Goal: Transaction & Acquisition: Purchase product/service

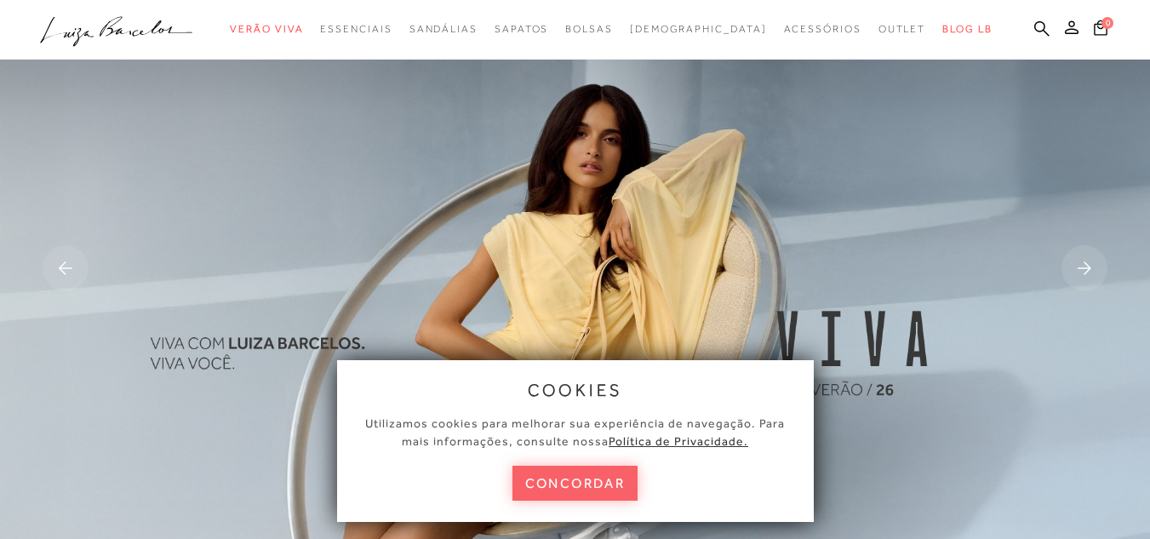
click at [1094, 30] on icon at bounding box center [1101, 28] width 14 height 16
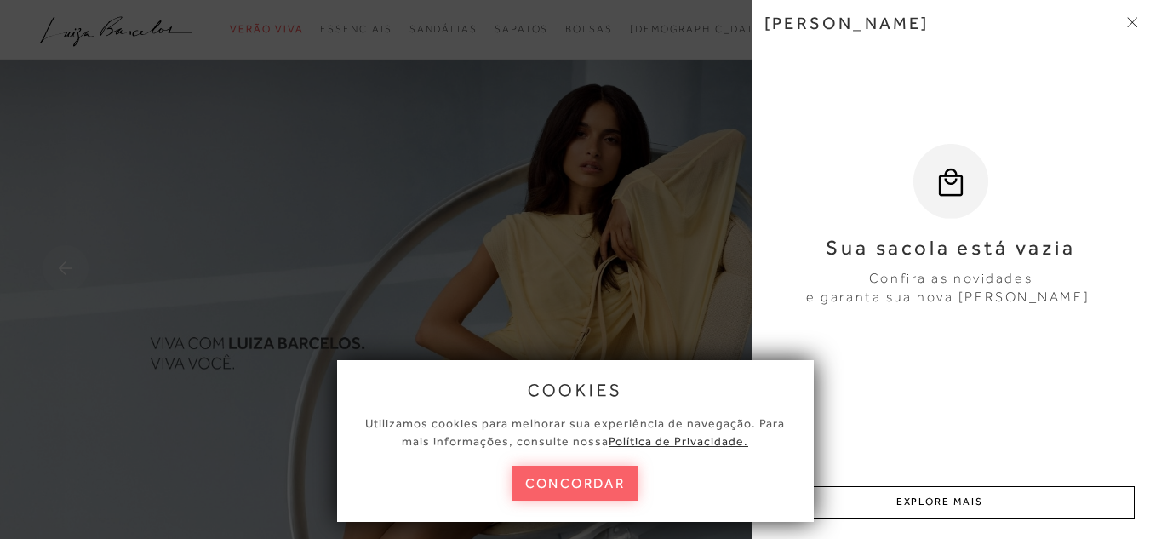
click at [652, 79] on div at bounding box center [575, 269] width 1150 height 539
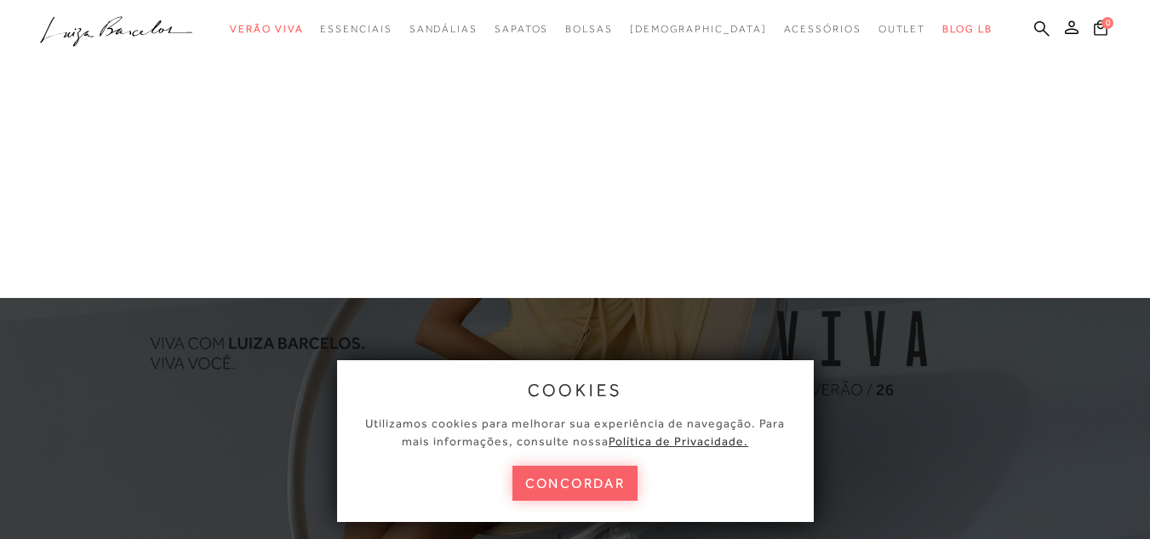
click at [0, 0] on link "Cintos" at bounding box center [0, 0] width 0 height 0
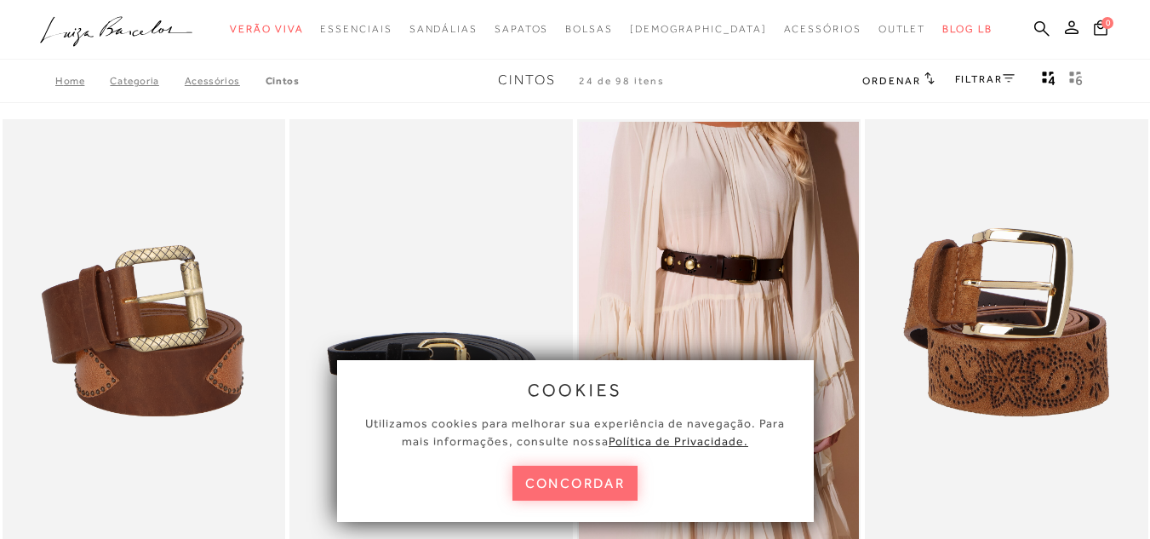
click at [598, 475] on button "concordar" at bounding box center [575, 483] width 126 height 35
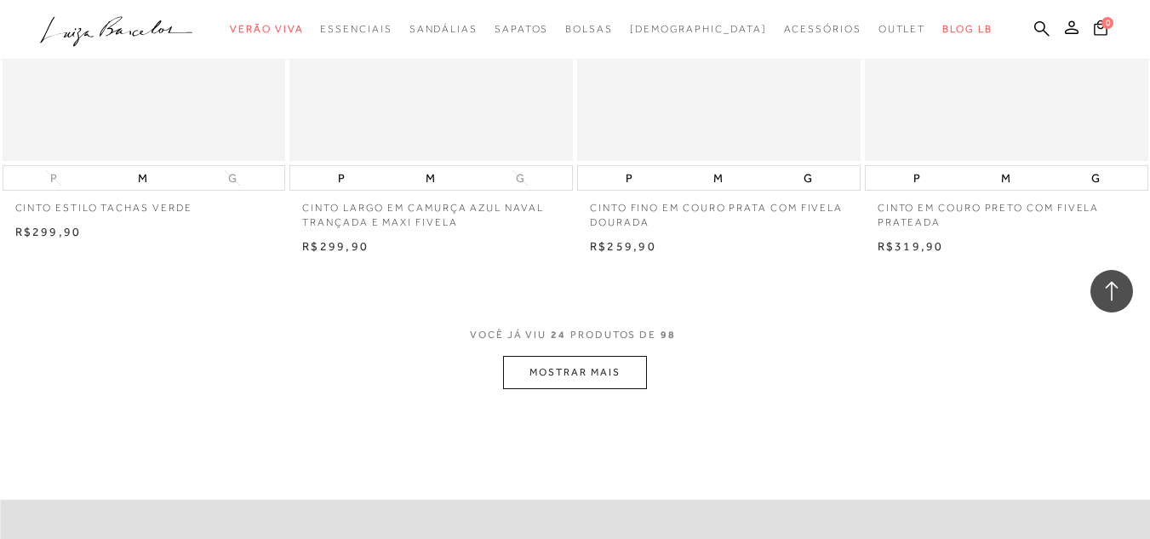
scroll to position [3065, 0]
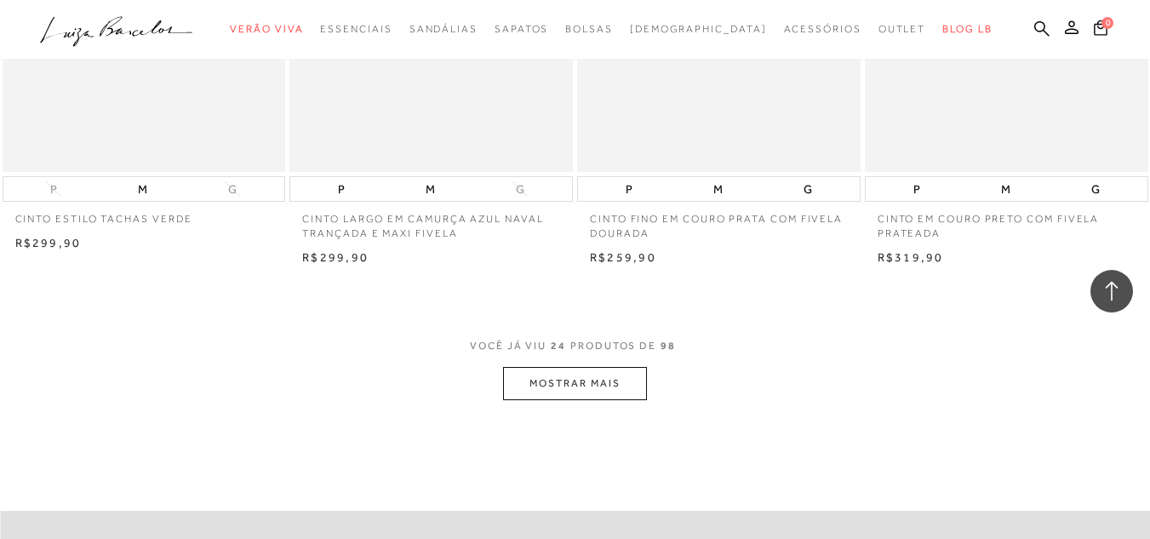
click at [564, 374] on button "MOSTRAR MAIS" at bounding box center [574, 383] width 143 height 33
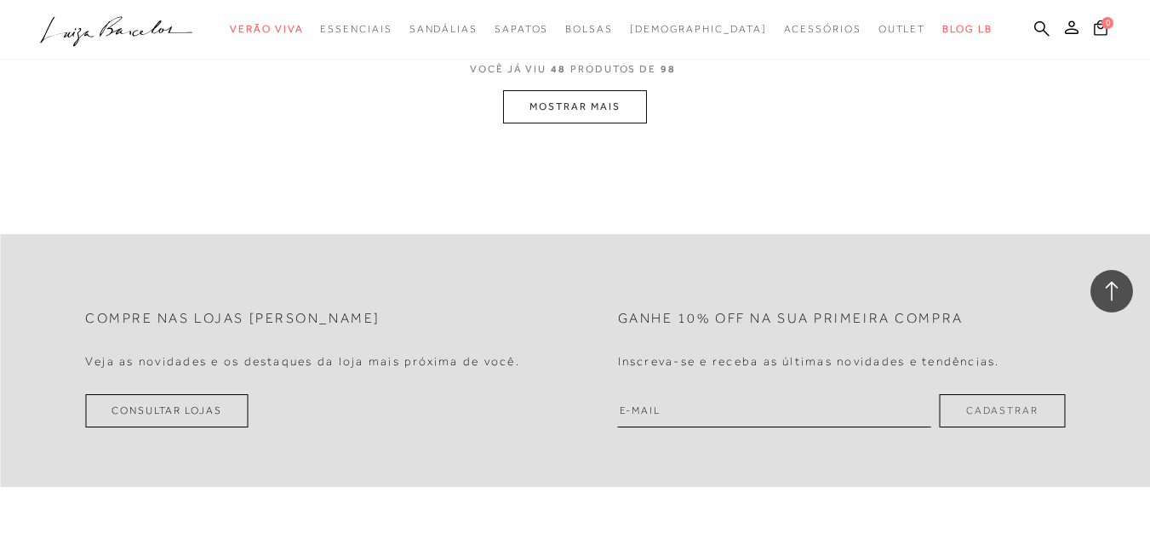
scroll to position [6470, 0]
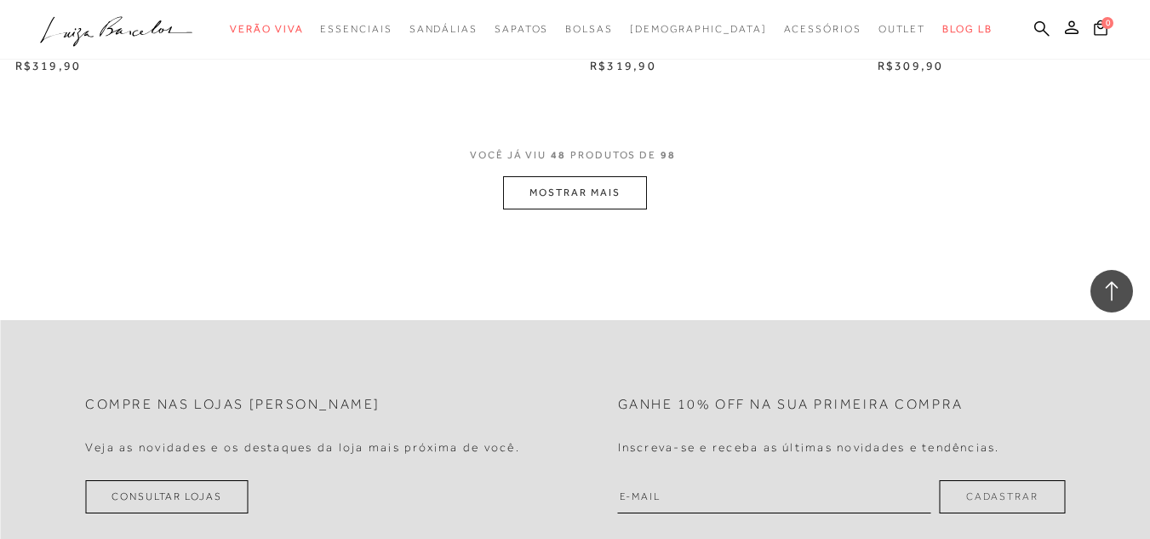
click at [601, 195] on button "MOSTRAR MAIS" at bounding box center [574, 192] width 143 height 33
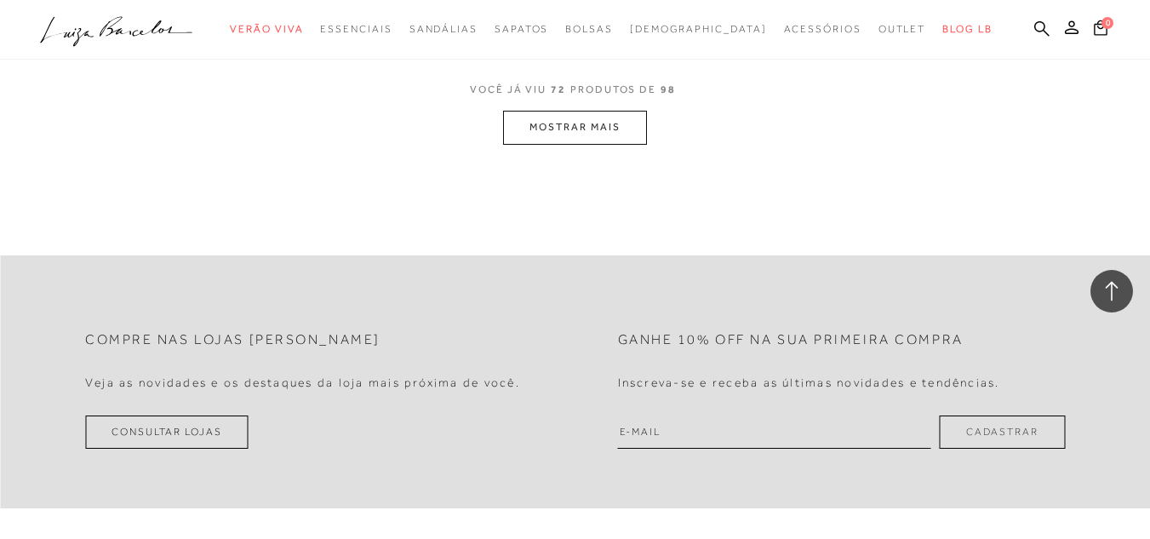
scroll to position [9789, 0]
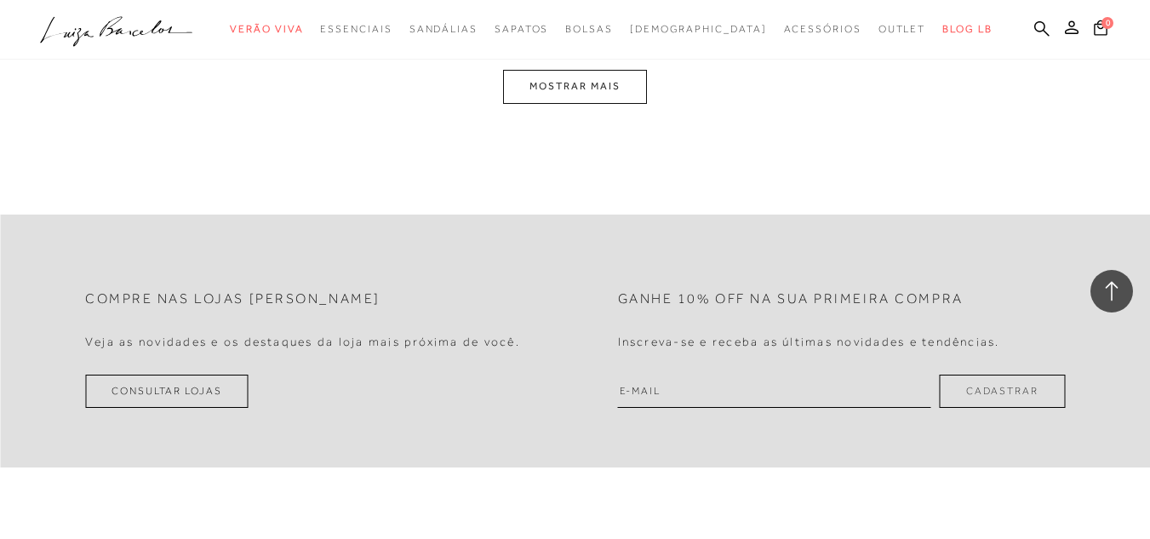
click at [569, 89] on button "MOSTRAR MAIS" at bounding box center [574, 86] width 143 height 33
